Goal: Complete application form

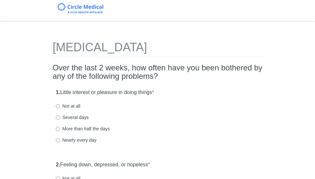
click at [208, 88] on div "1. Little interest or pleasure in doing things * Not at all Several days More t…" at bounding box center [158, 120] width 210 height 68
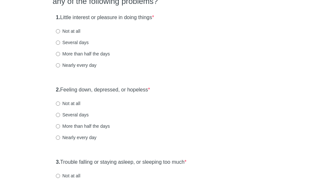
scroll to position [76, 0]
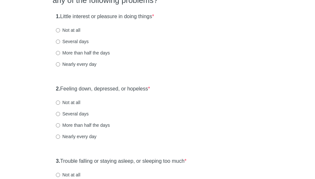
click at [76, 31] on label "Not at all" at bounding box center [68, 30] width 24 height 6
click at [60, 31] on input "Not at all" at bounding box center [58, 30] width 4 height 4
radio input "true"
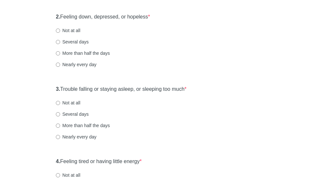
scroll to position [153, 0]
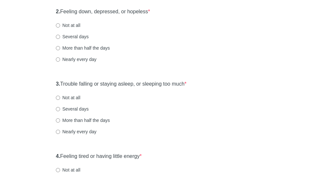
click at [61, 25] on label "Not at all" at bounding box center [68, 25] width 24 height 6
click at [60, 25] on input "Not at all" at bounding box center [58, 25] width 4 height 4
radio input "true"
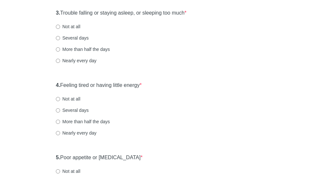
scroll to position [227, 0]
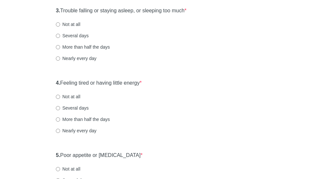
click at [75, 36] on label "Several days" at bounding box center [72, 35] width 33 height 6
click at [60, 36] on input "Several days" at bounding box center [58, 36] width 4 height 4
radio input "true"
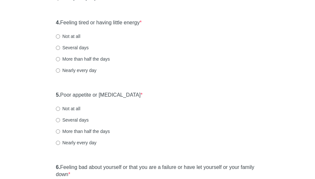
scroll to position [297, 0]
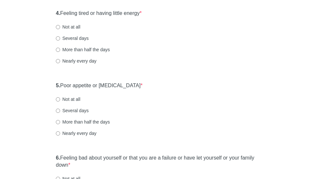
click at [75, 26] on label "Not at all" at bounding box center [68, 27] width 24 height 6
click at [60, 26] on input "Not at all" at bounding box center [58, 27] width 4 height 4
radio input "true"
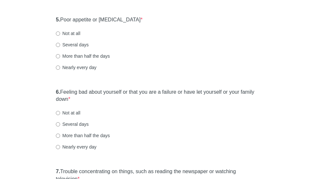
scroll to position [368, 0]
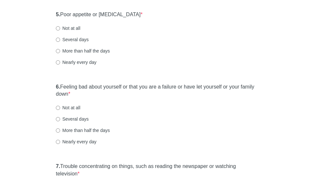
click at [71, 28] on label "Not at all" at bounding box center [68, 28] width 24 height 6
click at [60, 28] on input "Not at all" at bounding box center [58, 28] width 4 height 4
radio input "true"
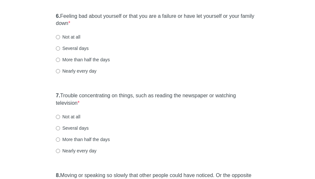
scroll to position [441, 0]
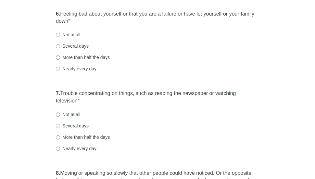
click at [75, 32] on label "Not at all" at bounding box center [68, 35] width 24 height 6
click at [60, 33] on input "Not at all" at bounding box center [58, 35] width 4 height 4
radio input "true"
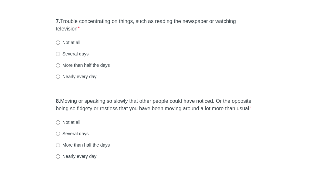
scroll to position [516, 0]
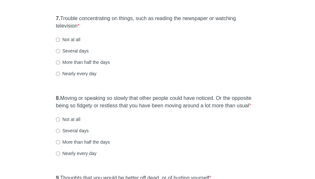
click at [74, 39] on label "Not at all" at bounding box center [68, 39] width 24 height 6
click at [60, 39] on input "Not at all" at bounding box center [58, 40] width 4 height 4
radio input "true"
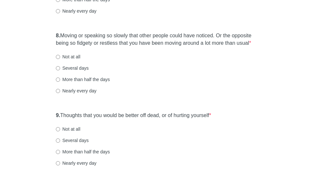
scroll to position [585, 0]
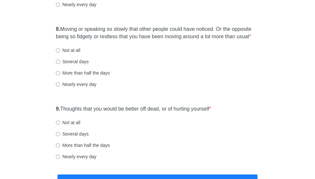
click at [69, 51] on label "Not at all" at bounding box center [68, 50] width 24 height 6
click at [60, 51] on input "Not at all" at bounding box center [58, 50] width 4 height 4
radio input "true"
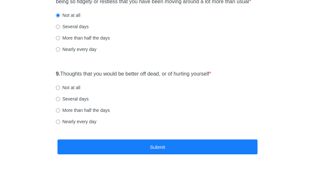
click at [75, 88] on label "Not at all" at bounding box center [68, 87] width 24 height 6
click at [60, 88] on input "Not at all" at bounding box center [58, 88] width 4 height 4
radio input "true"
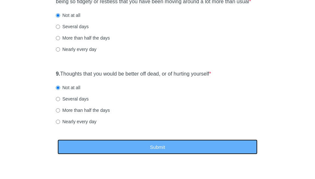
click at [99, 140] on button "Submit" at bounding box center [158, 147] width 200 height 15
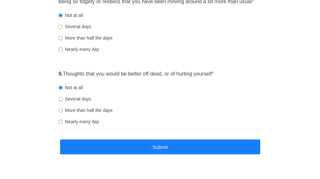
scroll to position [0, 0]
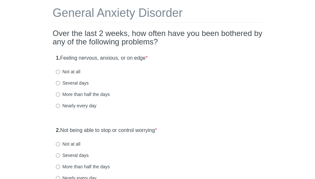
scroll to position [42, 0]
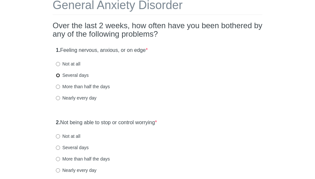
click at [58, 74] on input "Several days" at bounding box center [58, 75] width 4 height 4
radio input "true"
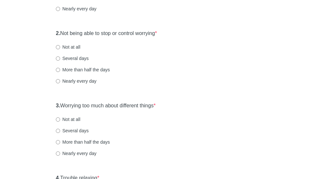
scroll to position [136, 0]
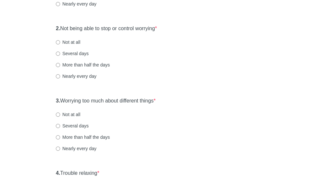
click at [80, 43] on div "Not at all" at bounding box center [157, 42] width 203 height 6
click at [59, 40] on input "Not at all" at bounding box center [58, 42] width 4 height 4
radio input "true"
click at [59, 114] on input "Not at all" at bounding box center [58, 115] width 4 height 4
radio input "true"
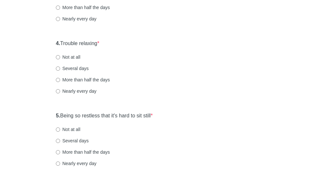
scroll to position [279, 0]
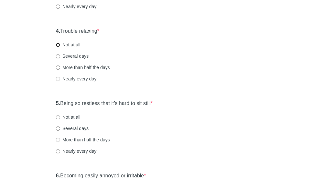
click at [58, 46] on input "Not at all" at bounding box center [58, 45] width 4 height 4
radio input "true"
click at [58, 118] on input "Not at all" at bounding box center [58, 117] width 4 height 4
radio input "true"
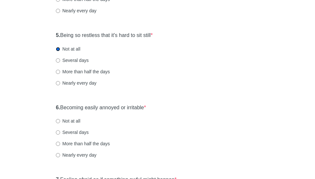
scroll to position [362, 0]
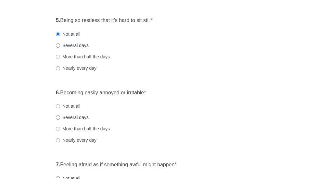
click at [70, 104] on label "Not at all" at bounding box center [68, 106] width 24 height 6
click at [60, 104] on input "Not at all" at bounding box center [58, 106] width 4 height 4
radio input "true"
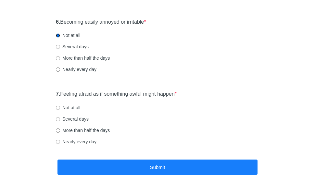
scroll to position [434, 0]
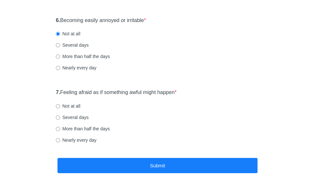
click at [61, 108] on label "Not at all" at bounding box center [68, 106] width 24 height 6
click at [60, 108] on input "Not at all" at bounding box center [58, 106] width 4 height 4
radio input "true"
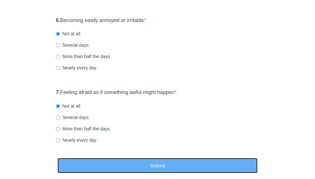
click at [174, 172] on button "Submit" at bounding box center [158, 165] width 200 height 15
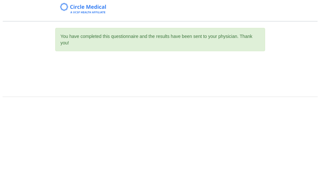
scroll to position [0, 0]
